Goal: Task Accomplishment & Management: Use online tool/utility

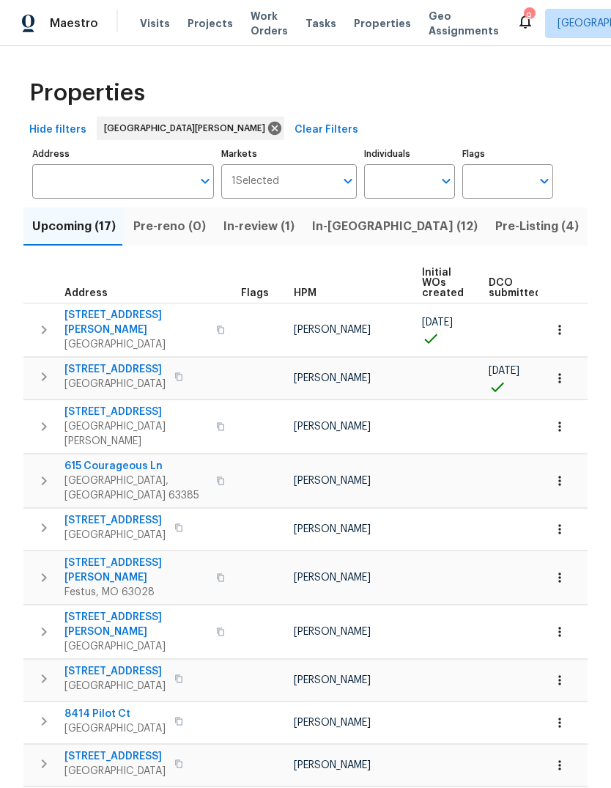
click at [349, 239] on button "In-[GEOGRAPHIC_DATA] (12)" at bounding box center [394, 226] width 183 height 38
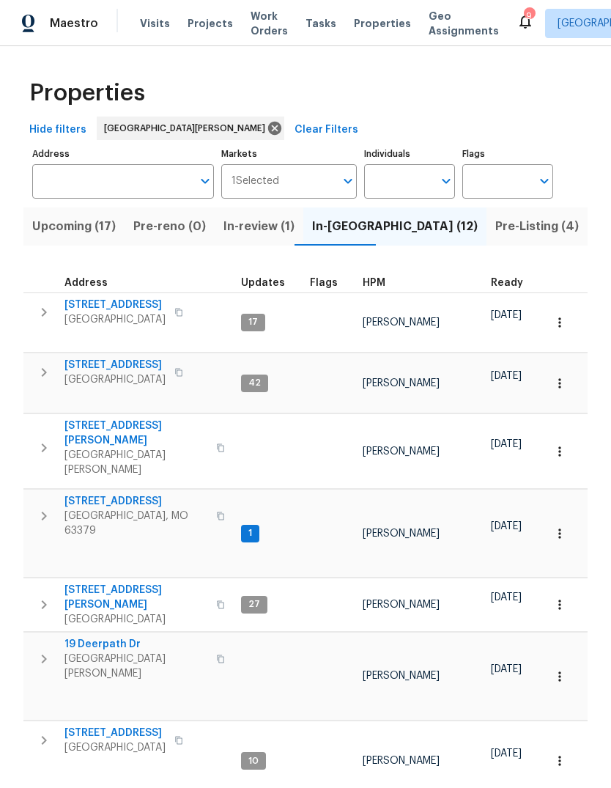
click at [367, 287] on span "HPM" at bounding box center [374, 283] width 23 height 10
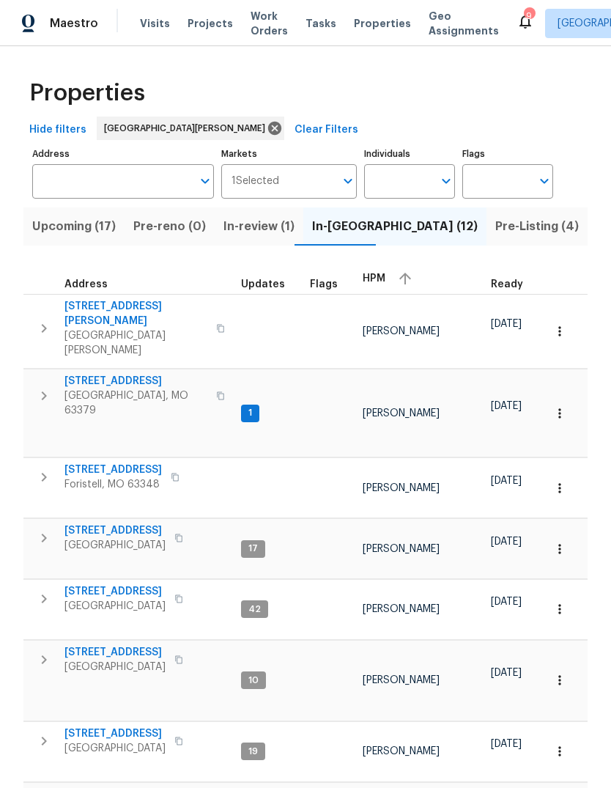
click at [377, 283] on span "HPM" at bounding box center [374, 278] width 23 height 10
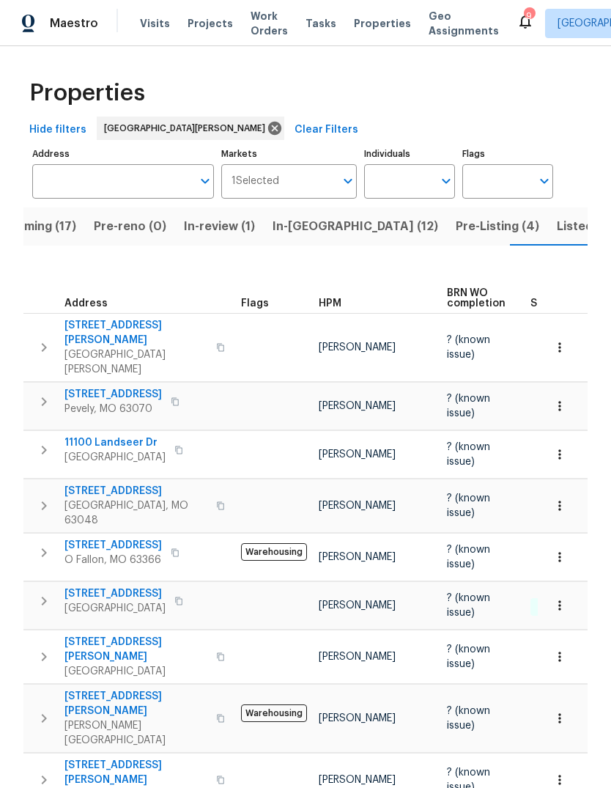
click at [557, 223] on span "Listed (32)" at bounding box center [588, 226] width 62 height 21
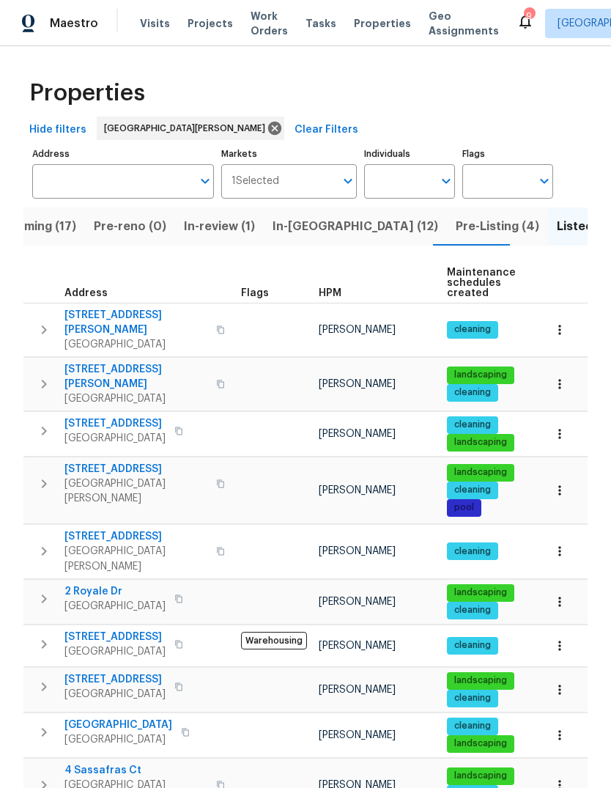
click at [336, 288] on span "HPM" at bounding box center [330, 293] width 23 height 10
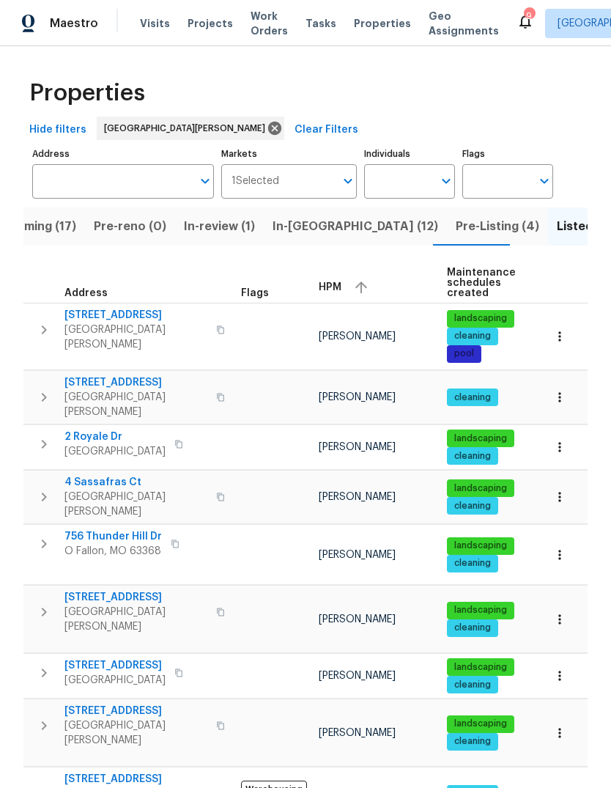
click at [331, 286] on span "HPM" at bounding box center [330, 287] width 23 height 10
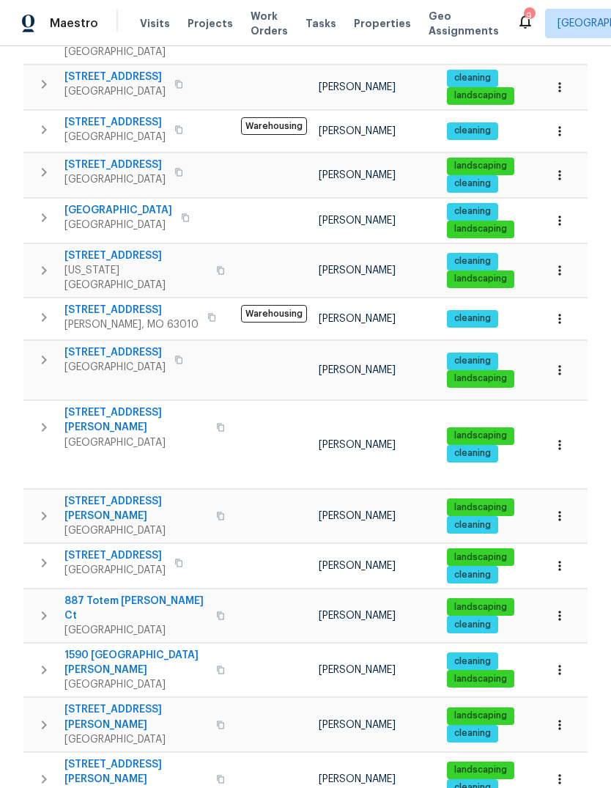
scroll to position [292, 0]
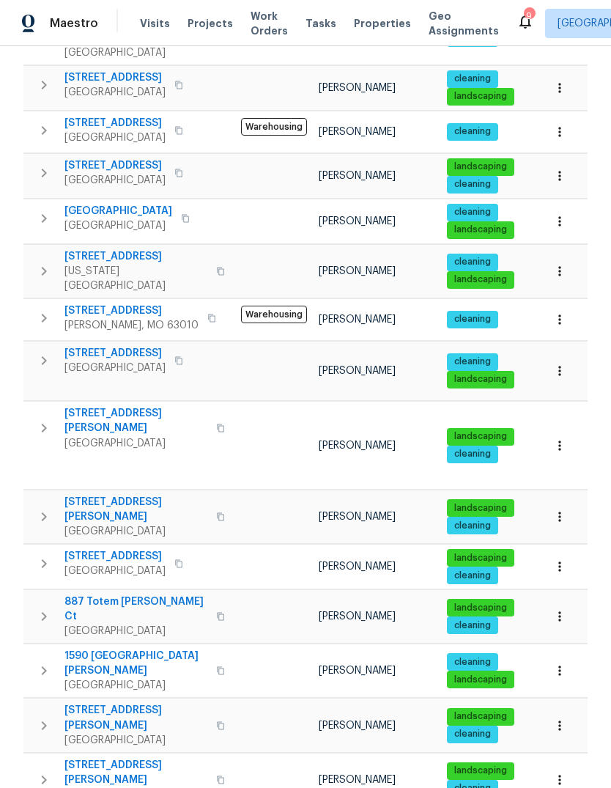
click at [161, 648] on span "1590 [GEOGRAPHIC_DATA][PERSON_NAME]" at bounding box center [135, 662] width 143 height 29
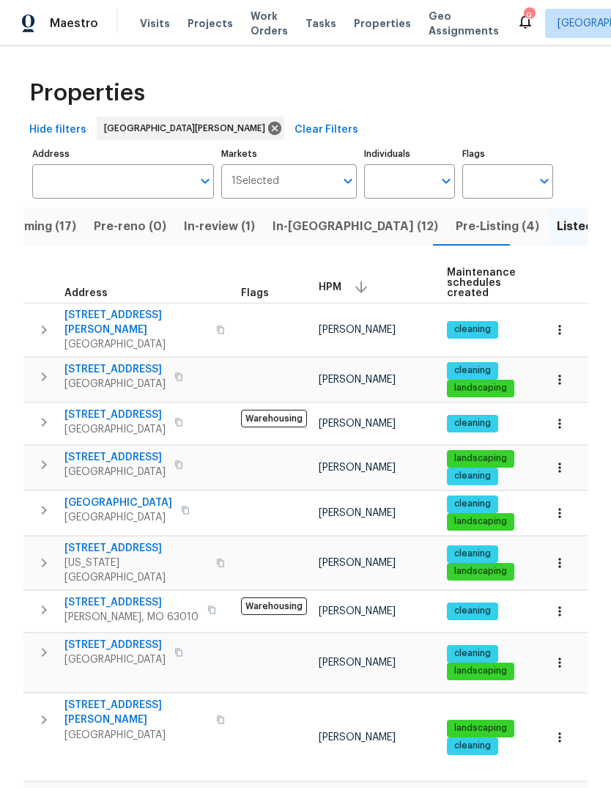
scroll to position [0, 0]
click at [456, 223] on span "Pre-Listing (4)" at bounding box center [498, 226] width 84 height 21
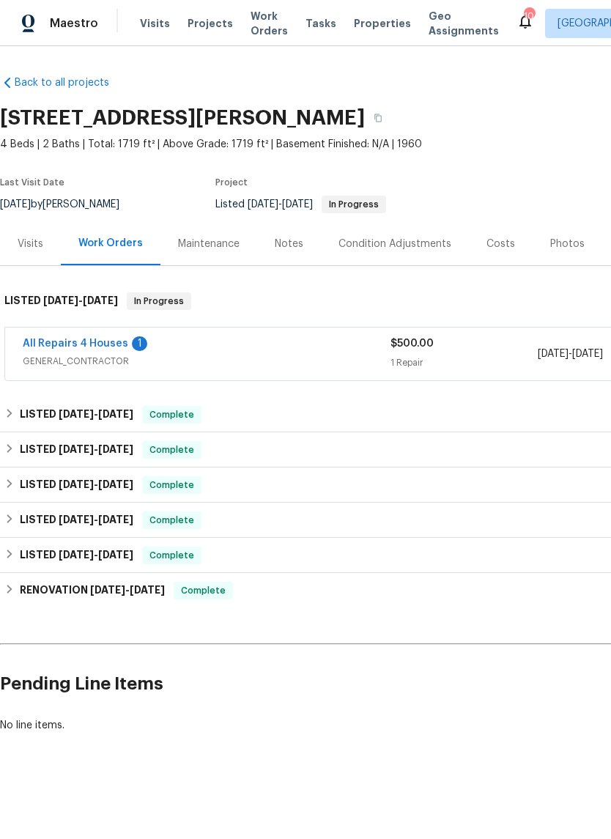
click at [120, 342] on link "All Repairs 4 Houses" at bounding box center [76, 343] width 106 height 10
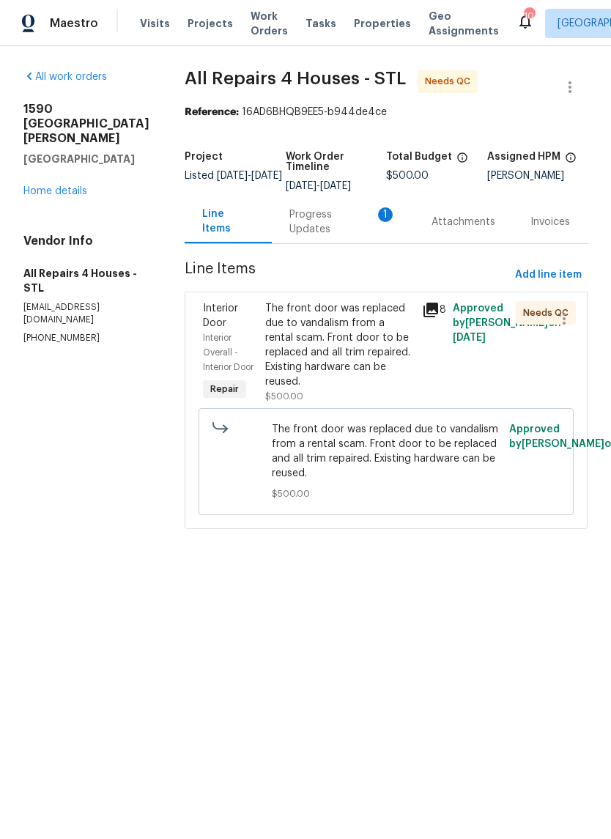
click at [354, 222] on div "Progress Updates 1" at bounding box center [342, 221] width 107 height 29
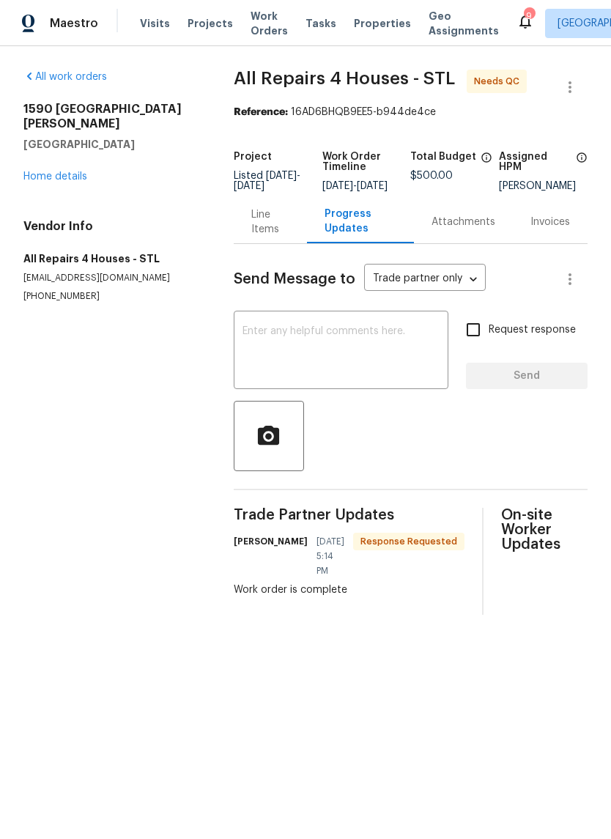
click at [273, 231] on div "Line Items" at bounding box center [270, 221] width 38 height 29
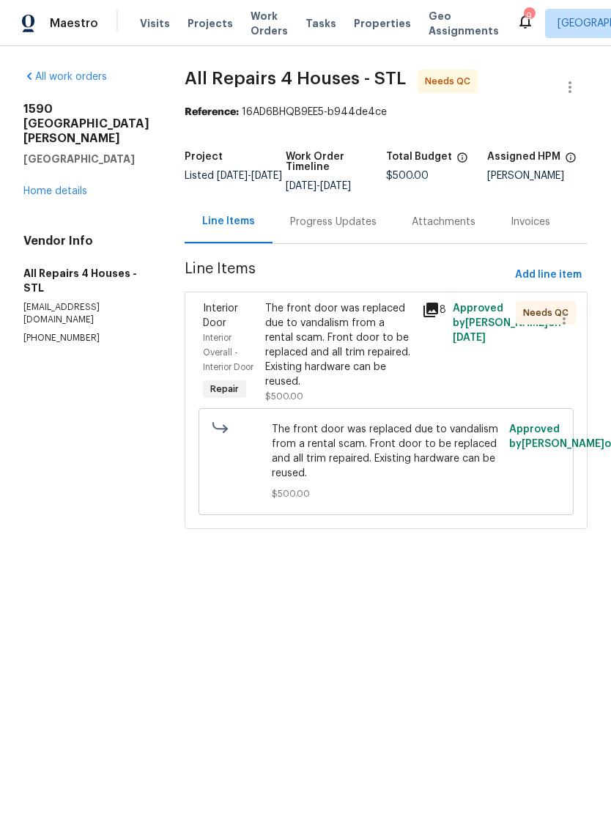
click at [359, 348] on div "The front door was replaced due to vandalism from a rental scam. Front door to …" at bounding box center [338, 345] width 147 height 88
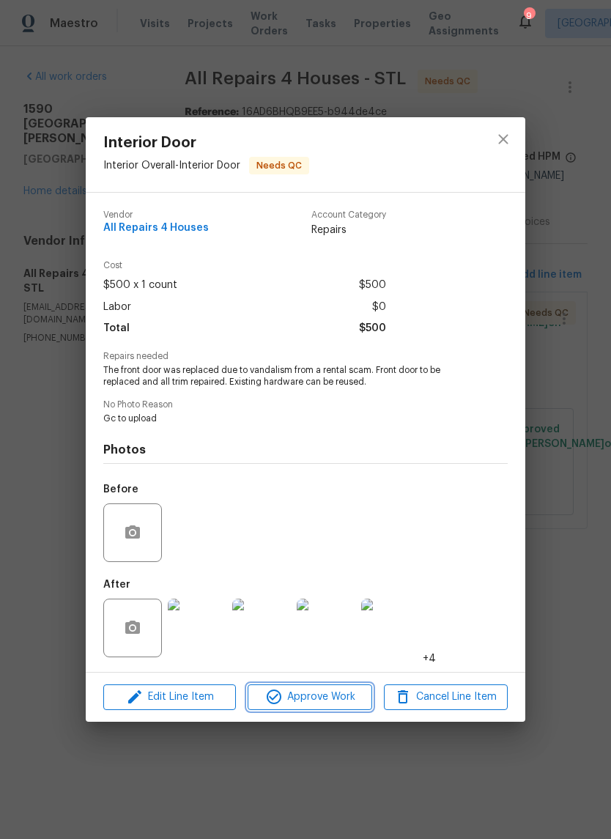
click at [314, 706] on span "Approve Work" at bounding box center [309, 697] width 115 height 18
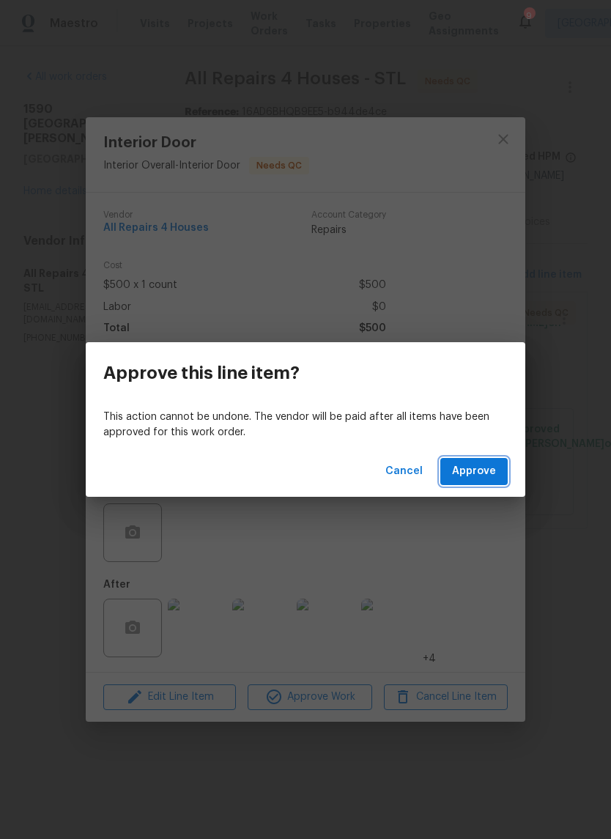
click at [479, 468] on span "Approve" at bounding box center [474, 471] width 44 height 18
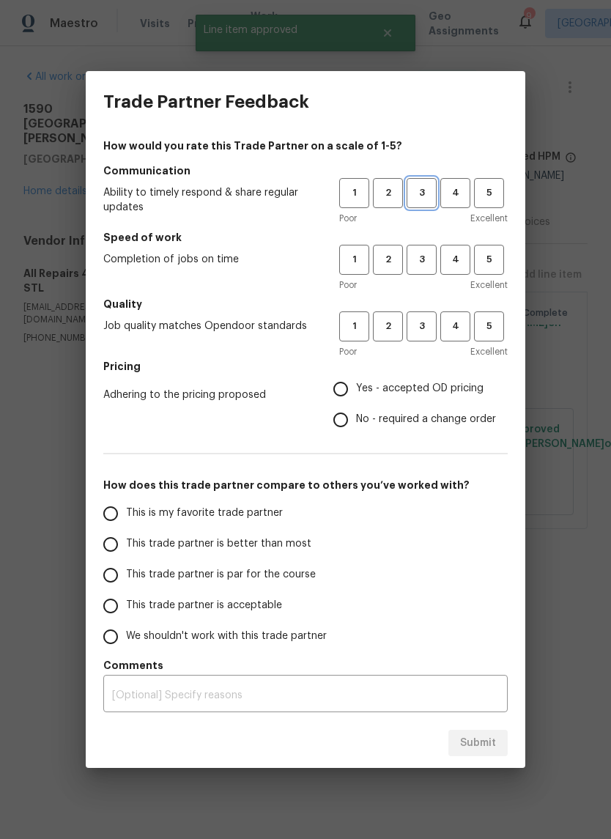
click at [420, 183] on button "3" at bounding box center [422, 193] width 30 height 30
click at [434, 253] on span "3" at bounding box center [421, 259] width 27 height 17
click at [454, 323] on span "4" at bounding box center [455, 326] width 27 height 17
click at [421, 393] on span "Yes - accepted OD pricing" at bounding box center [419, 388] width 127 height 15
click at [356, 393] on input "Yes - accepted OD pricing" at bounding box center [340, 389] width 31 height 31
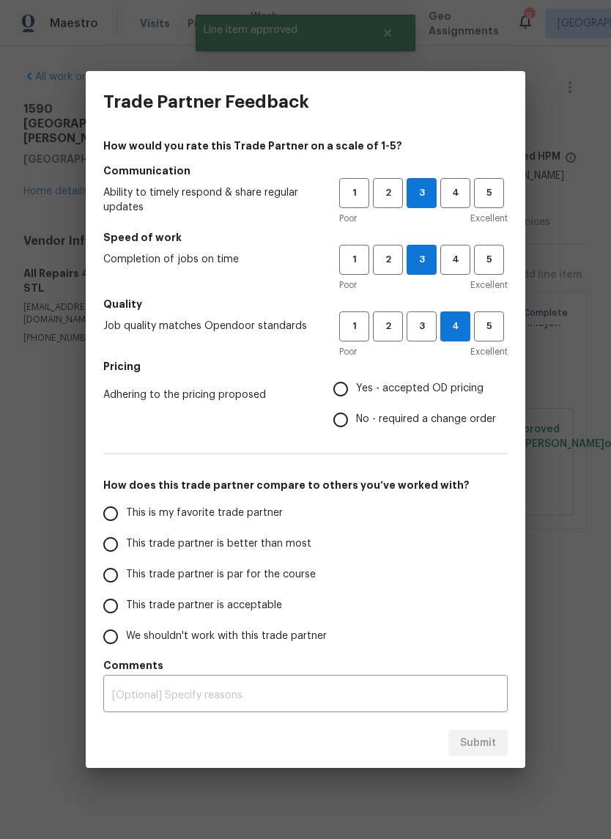
radio input "true"
click at [278, 555] on label "This trade partner is better than most" at bounding box center [211, 544] width 232 height 31
click at [126, 555] on input "This trade partner is better than most" at bounding box center [110, 544] width 31 height 31
click at [482, 742] on span "Submit" at bounding box center [478, 743] width 36 height 18
radio input "true"
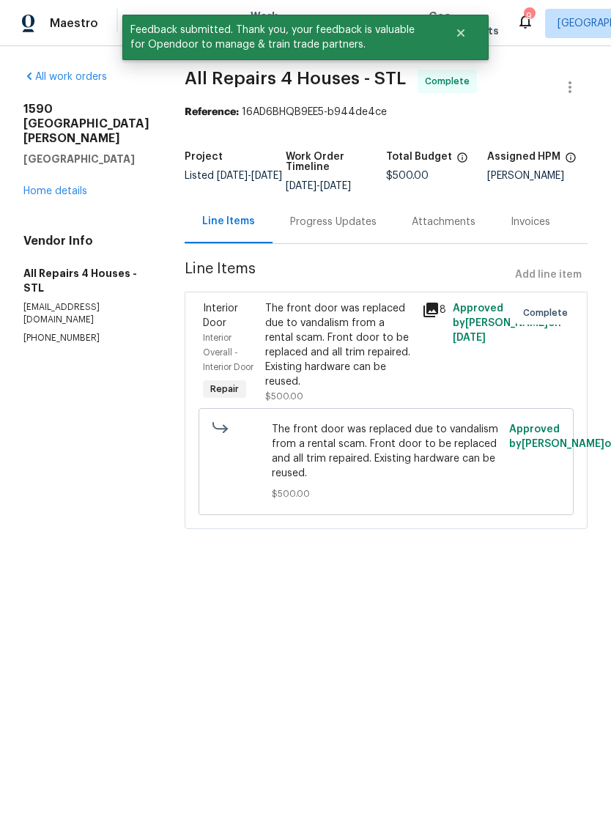
click at [82, 186] on link "Home details" at bounding box center [55, 191] width 64 height 10
